Goal: Task Accomplishment & Management: Complete application form

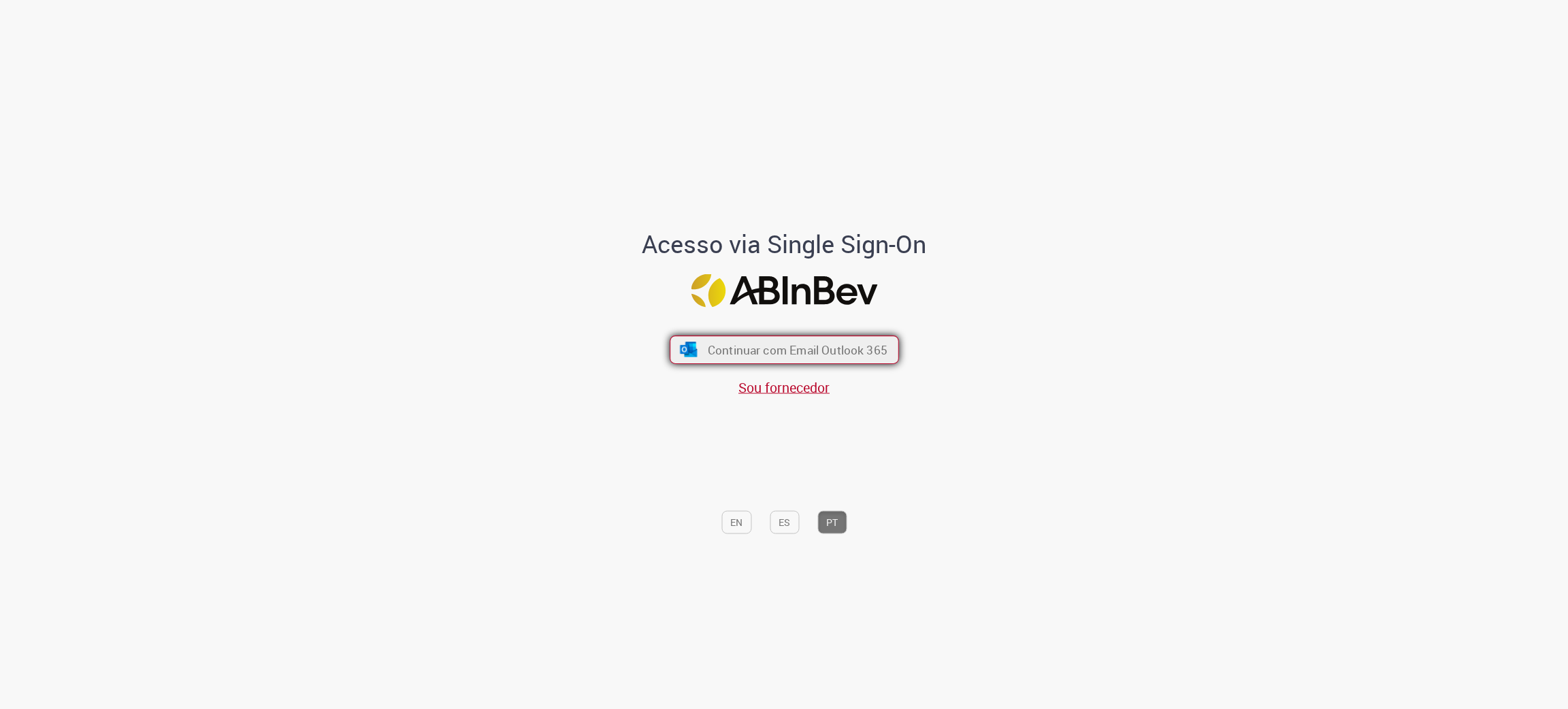
click at [734, 349] on span "Continuar com Email Outlook 365" at bounding box center [796, 349] width 179 height 16
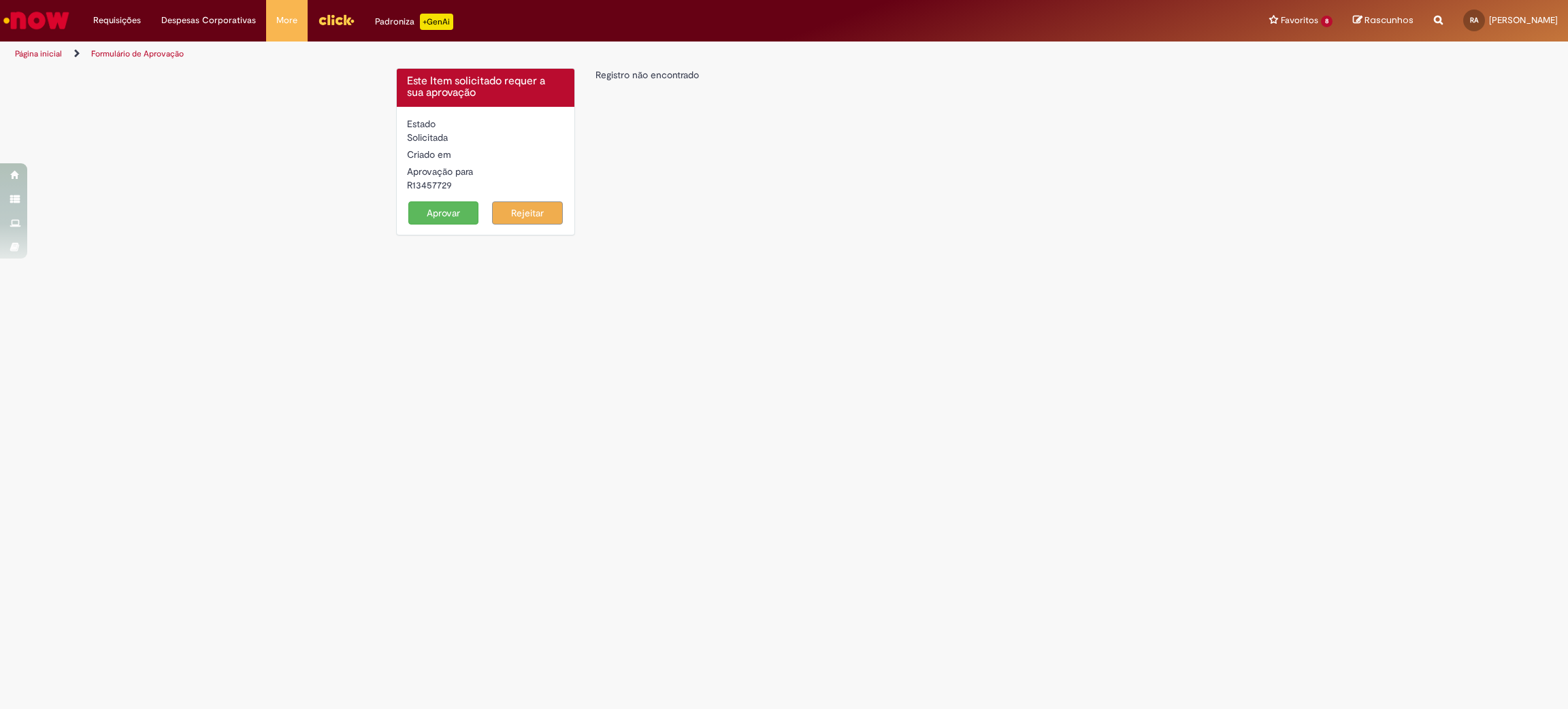
click at [424, 210] on button "Aprovar" at bounding box center [444, 213] width 71 height 23
click at [438, 208] on button "Aprovar" at bounding box center [444, 213] width 71 height 23
